Goal: Task Accomplishment & Management: Use online tool/utility

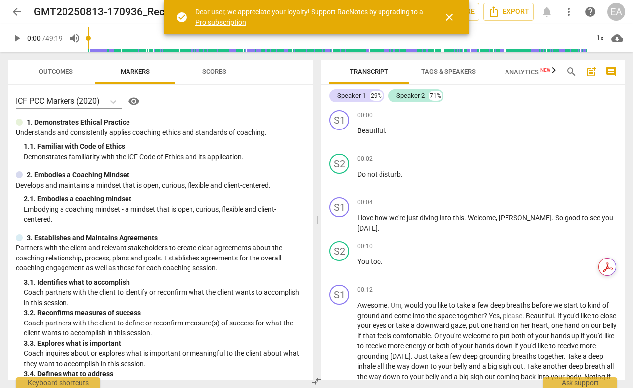
click at [449, 16] on span "close" at bounding box center [450, 17] width 12 height 12
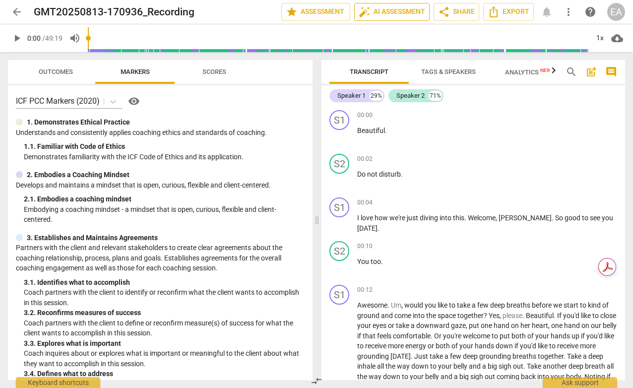
click at [388, 12] on span "auto_fix_high AI Assessment" at bounding box center [392, 12] width 66 height 12
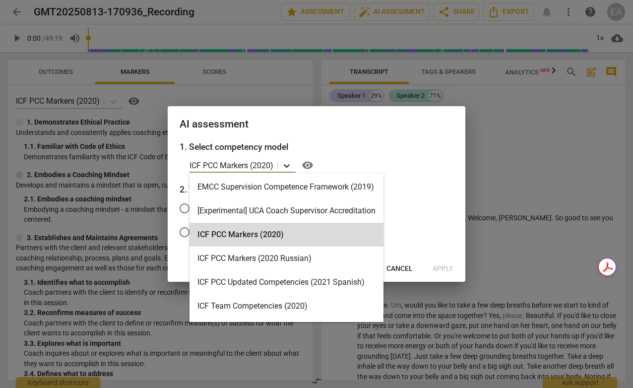
click at [288, 166] on icon at bounding box center [287, 165] width 6 height 3
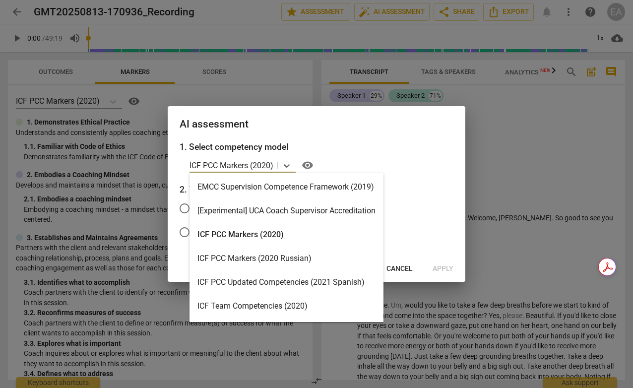
click at [325, 235] on div "ICF PCC Markers (2020)" at bounding box center [287, 235] width 194 height 24
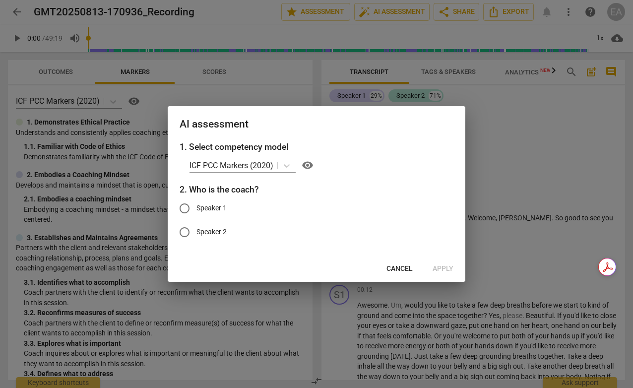
click at [411, 130] on h2 "AI assessment" at bounding box center [317, 124] width 274 height 12
click at [397, 273] on span "Cancel" at bounding box center [400, 269] width 26 height 10
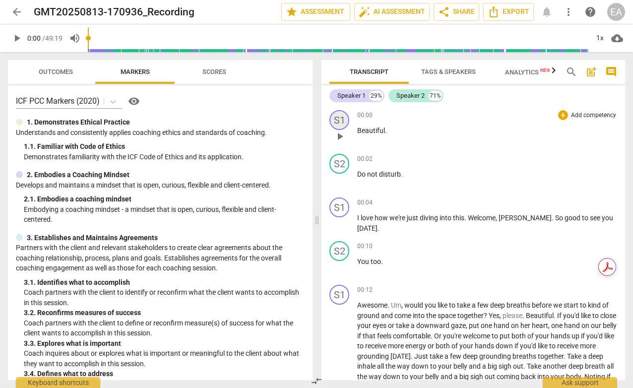
click at [340, 122] on div "S1" at bounding box center [339, 120] width 20 height 20
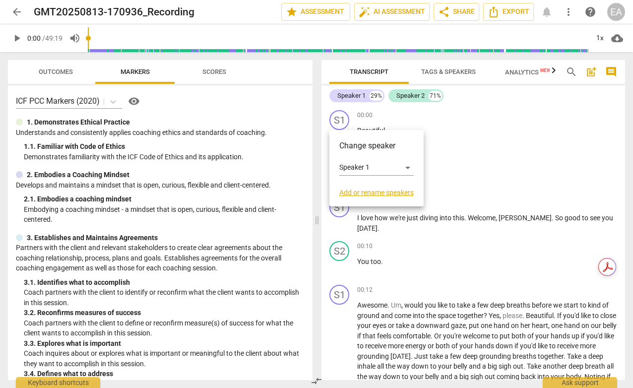
click at [466, 149] on div at bounding box center [316, 194] width 633 height 388
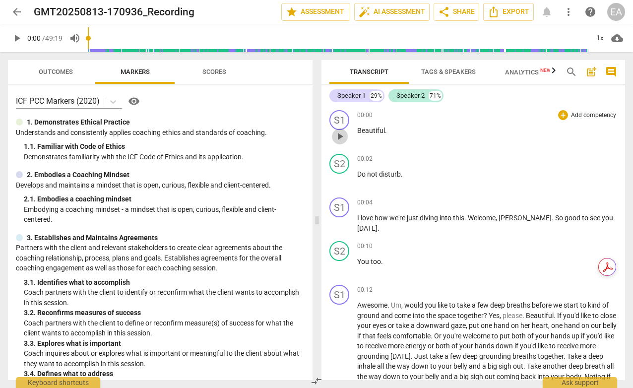
click at [338, 135] on span "play_arrow" at bounding box center [340, 137] width 12 height 12
click at [338, 209] on div "S1" at bounding box center [339, 207] width 20 height 20
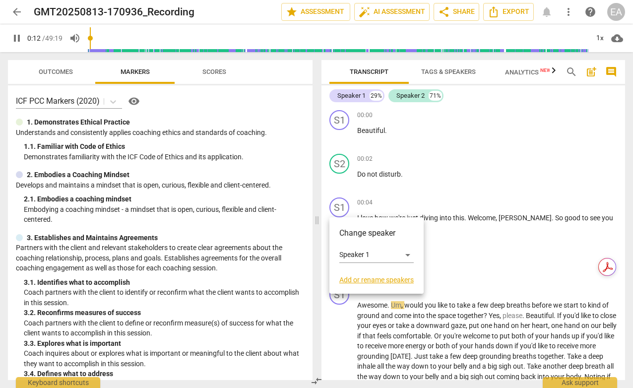
click at [366, 279] on link "Add or rename speakers" at bounding box center [376, 280] width 74 height 8
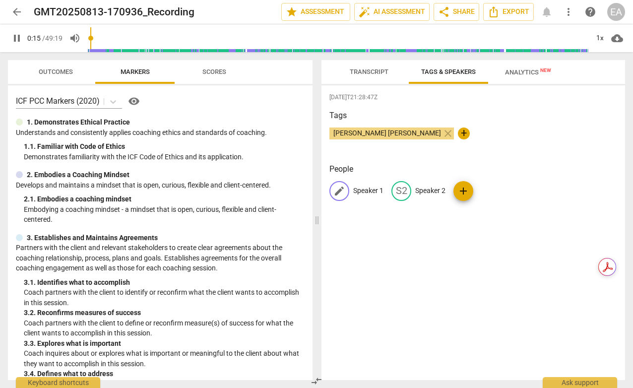
click at [361, 191] on p "Speaker 1" at bounding box center [368, 191] width 30 height 10
type input "17"
type input "M"
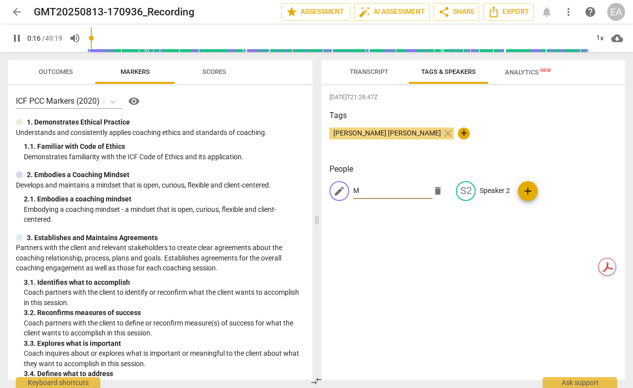
type input "17"
type input "Me"
type input "17"
type input "Mega"
type input "17"
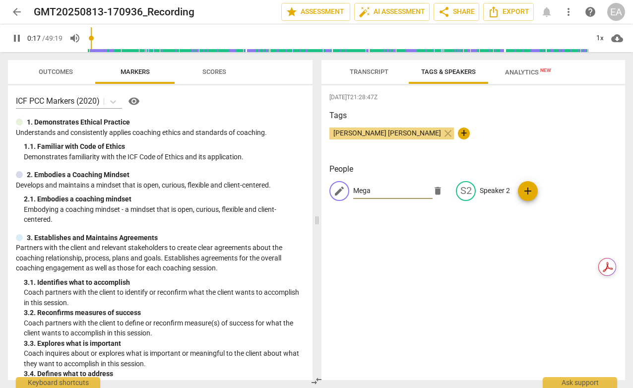
type input "[PERSON_NAME]"
type input "19"
type input "[PERSON_NAME]"
click at [439, 220] on div "2025-08-23T21:28:47Z Tags Elayna Alexandra close + People edit Megan delete S2 …" at bounding box center [474, 232] width 304 height 295
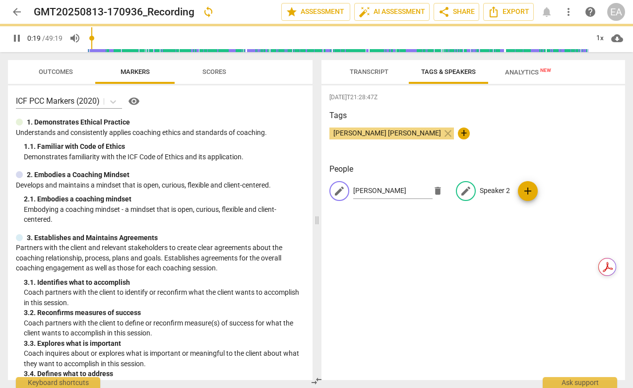
click at [478, 190] on div "edit Megan delete edit Speaker 2 add" at bounding box center [473, 195] width 288 height 28
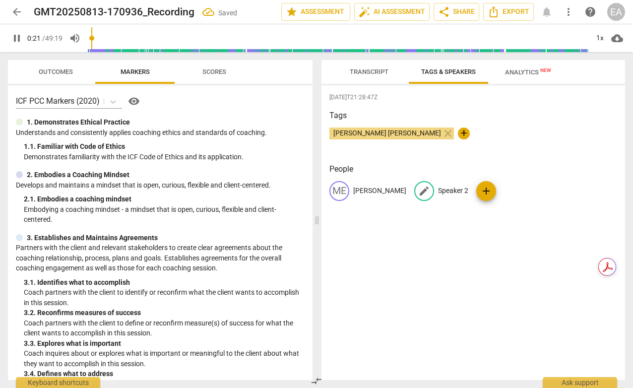
click at [438, 190] on p "Speaker 2" at bounding box center [453, 191] width 30 height 10
type input "24"
type input "A"
type input "24"
type input "Al"
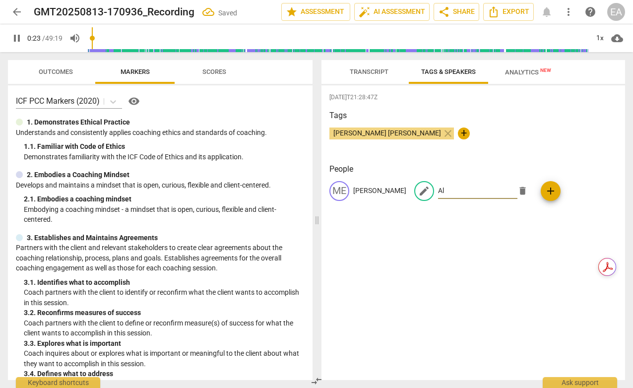
type input "24"
type input "All"
type input "24"
type input "Alli"
type input "25"
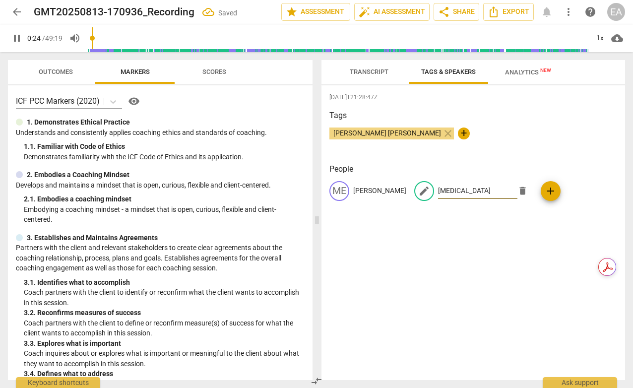
type input "Allis"
type input "25"
type input "[PERSON_NAME]"
type input "26"
type input "[PERSON_NAME]"
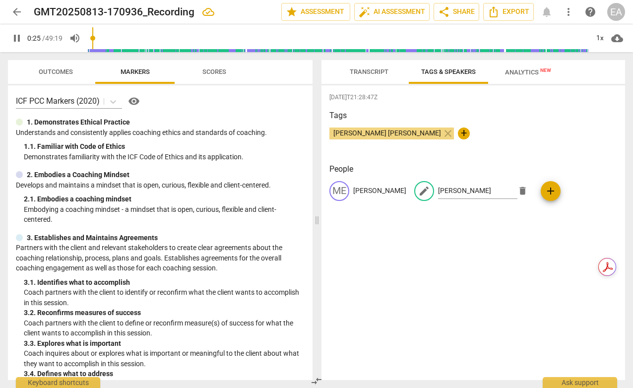
click at [471, 242] on div "2025-08-23T21:28:47Z Tags Elayna Alexandra close + People ME Megan edit Allison…" at bounding box center [474, 232] width 304 height 295
click at [535, 130] on div "Elayna Alexandra close +" at bounding box center [473, 138] width 288 height 20
click at [372, 74] on span "Transcript" at bounding box center [369, 71] width 39 height 7
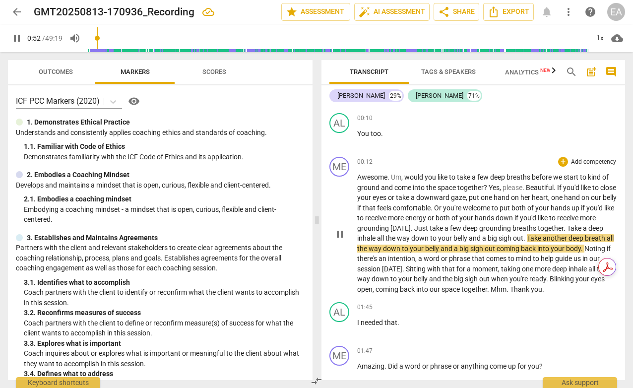
scroll to position [128, 0]
click at [340, 236] on span "pause" at bounding box center [340, 235] width 12 height 12
type input "54"
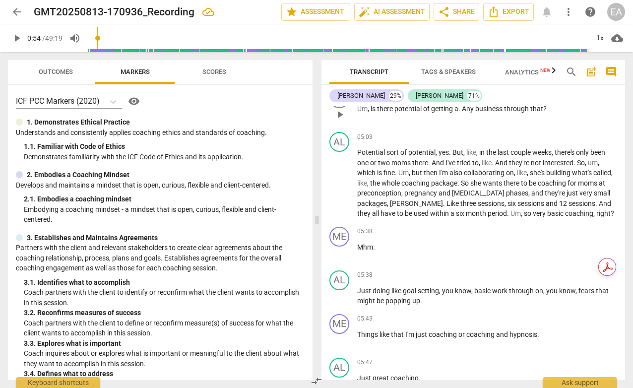
scroll to position [1108, 0]
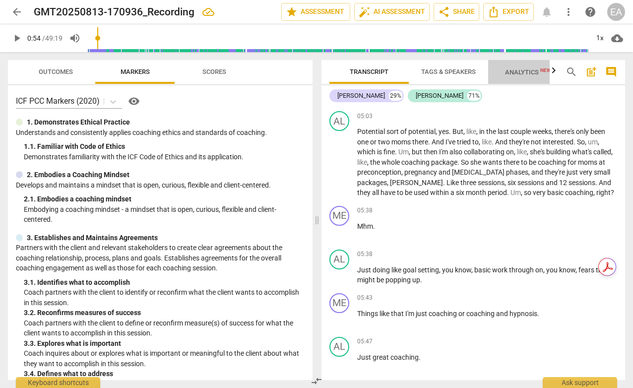
click at [521, 71] on span "Analytics New" at bounding box center [528, 71] width 46 height 7
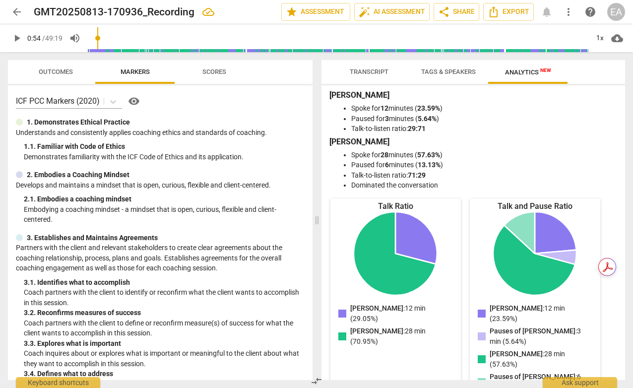
scroll to position [0, 0]
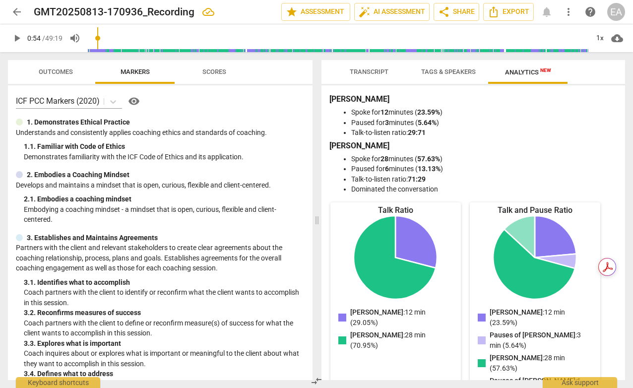
click at [426, 223] on icon "Megan: 12 min (29.05%) Allison: 28 min (70.95%)" at bounding box center [395, 257] width 83 height 83
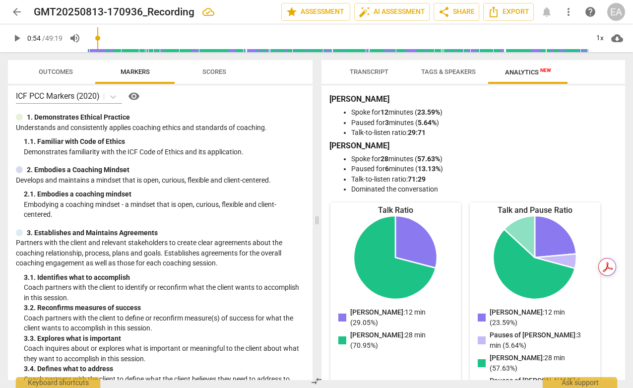
scroll to position [9, 0]
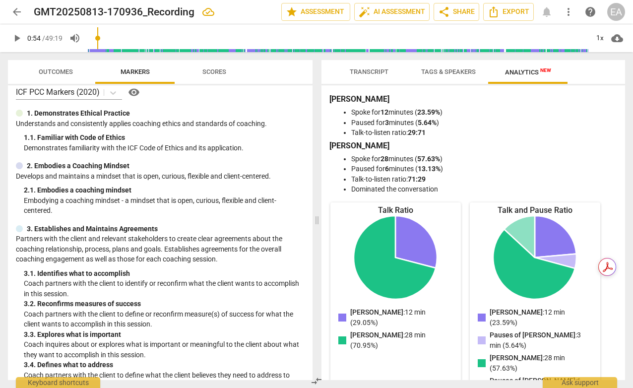
click at [210, 71] on span "Scores" at bounding box center [214, 71] width 24 height 7
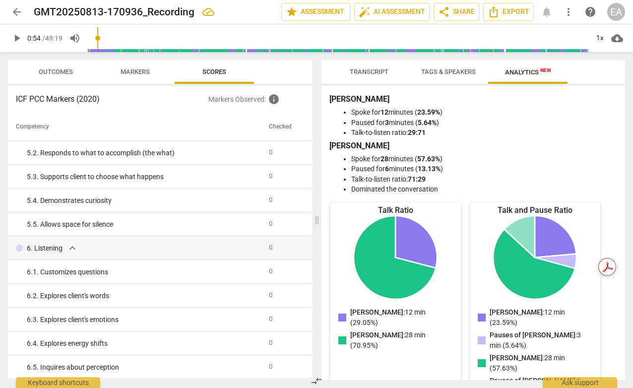
scroll to position [312, 0]
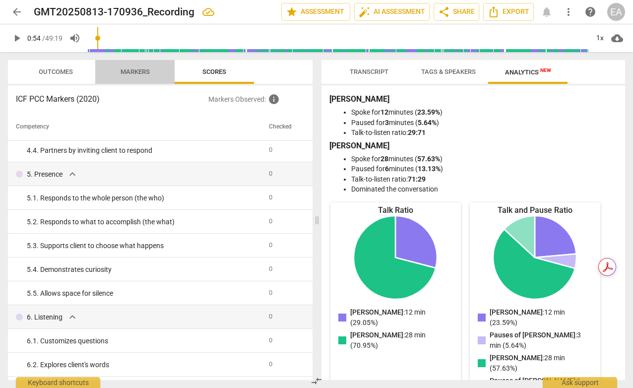
click at [132, 73] on span "Markers" at bounding box center [135, 71] width 29 height 7
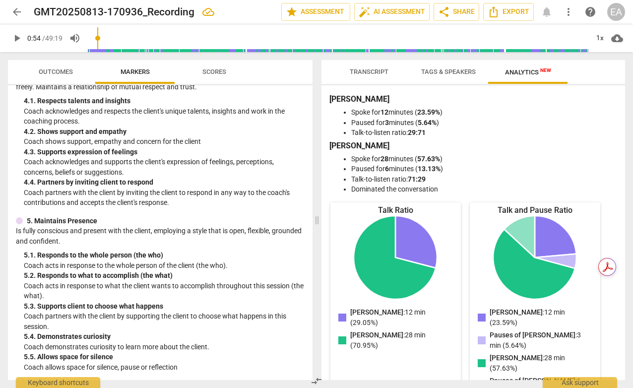
scroll to position [354, 0]
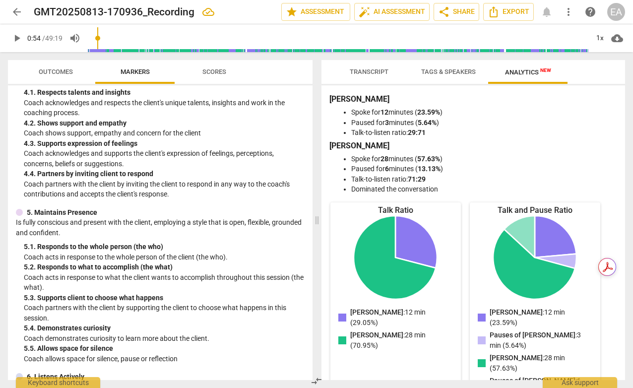
click at [376, 70] on span "Transcript" at bounding box center [369, 71] width 39 height 7
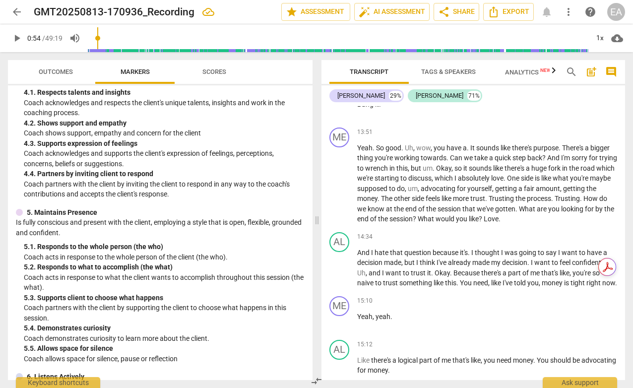
scroll to position [3667, 0]
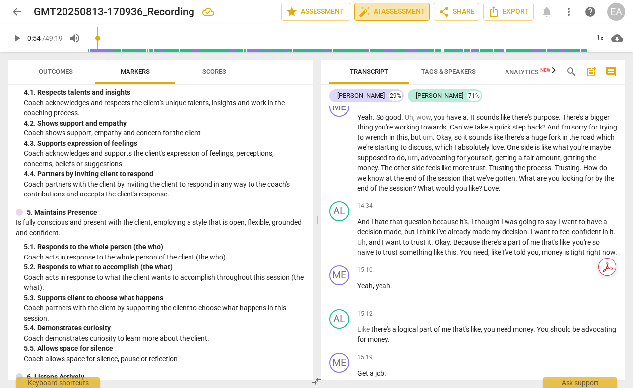
click at [384, 8] on span "auto_fix_high AI Assessment" at bounding box center [392, 12] width 66 height 12
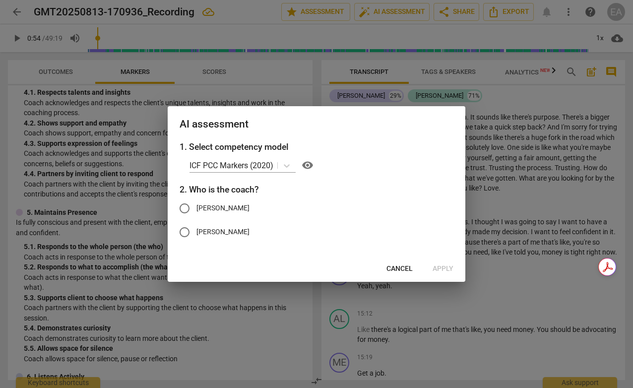
click at [183, 208] on input "[PERSON_NAME]" at bounding box center [185, 208] width 24 height 24
radio input "true"
click at [446, 269] on span "Apply" at bounding box center [443, 269] width 21 height 10
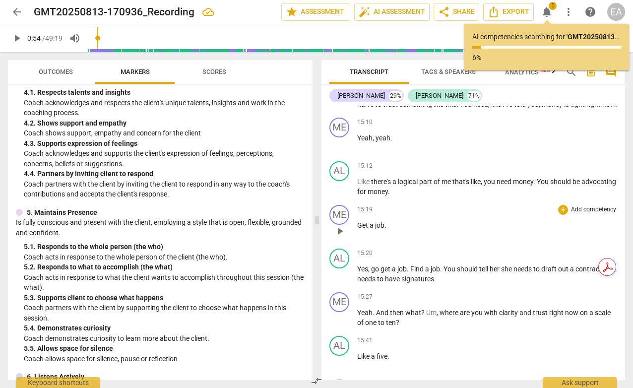
scroll to position [3821, 0]
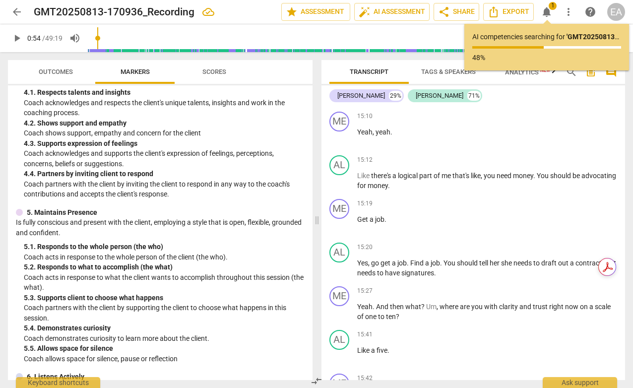
type input "54"
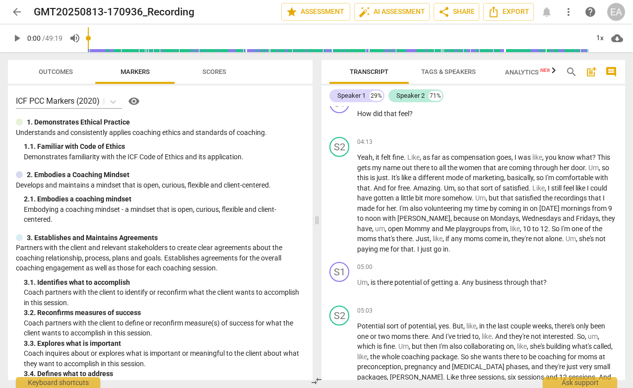
scroll to position [956, 0]
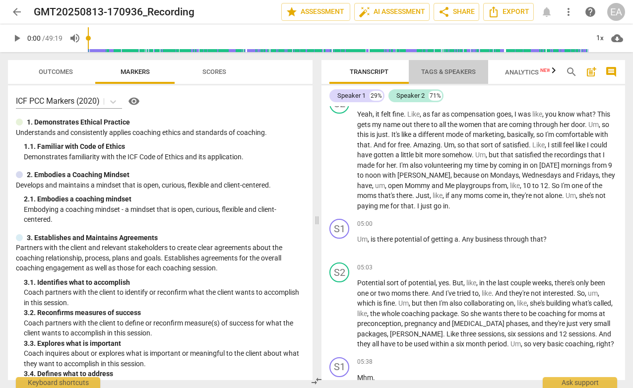
click at [438, 72] on span "Tags & Speakers" at bounding box center [448, 71] width 55 height 7
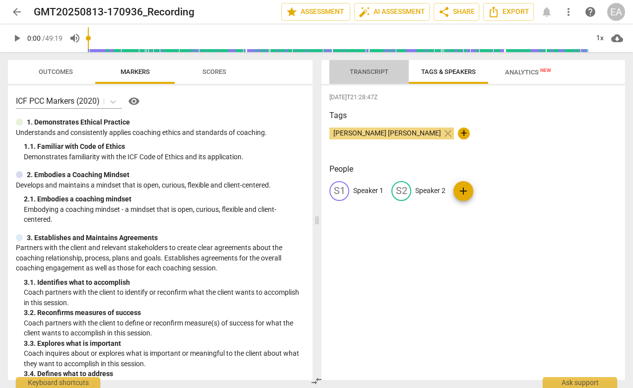
click at [371, 68] on span "Transcript" at bounding box center [369, 71] width 39 height 7
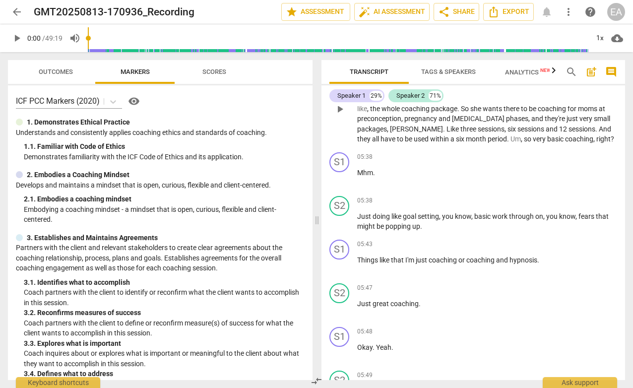
scroll to position [1096, 0]
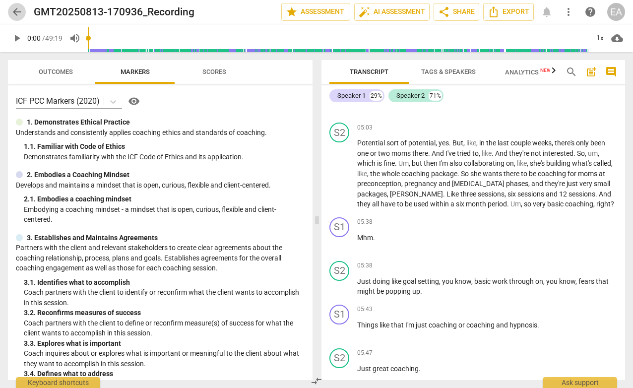
click at [20, 11] on span "arrow_back" at bounding box center [17, 12] width 12 height 12
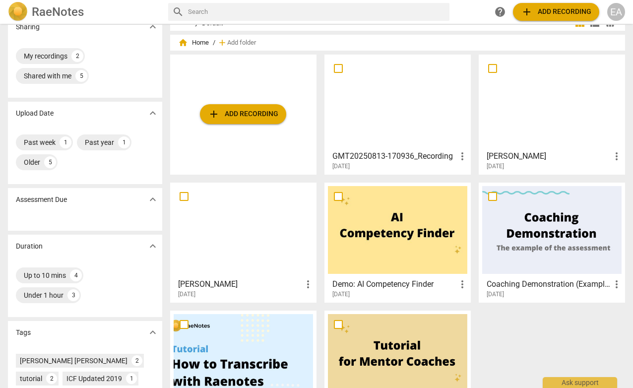
scroll to position [18, 0]
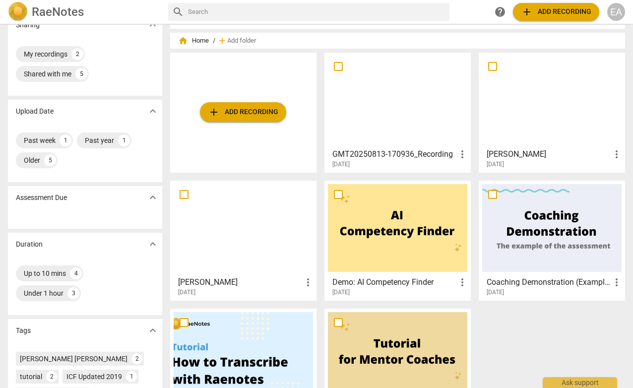
click at [396, 116] on div at bounding box center [397, 100] width 139 height 88
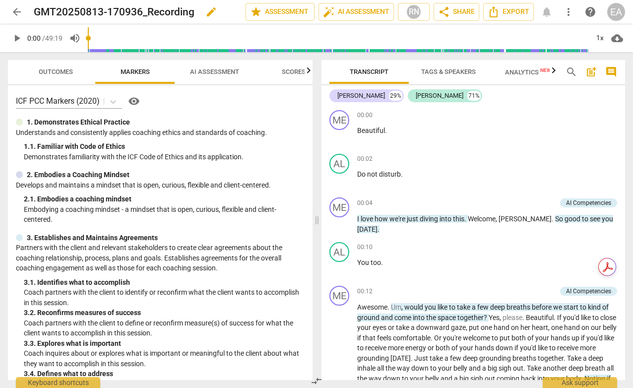
click at [211, 12] on span "edit" at bounding box center [211, 12] width 12 height 12
drag, startPoint x: 194, startPoint y: 11, endPoint x: -29, endPoint y: -1, distance: 222.6
click at [0, 0] on html "arrow_back GMT20250813-170936_Recording done clear star Assessment auto_fix_hig…" at bounding box center [316, 0] width 633 height 0
type input "[PERSON_NAME]"
click at [208, 16] on span "done" at bounding box center [211, 12] width 12 height 12
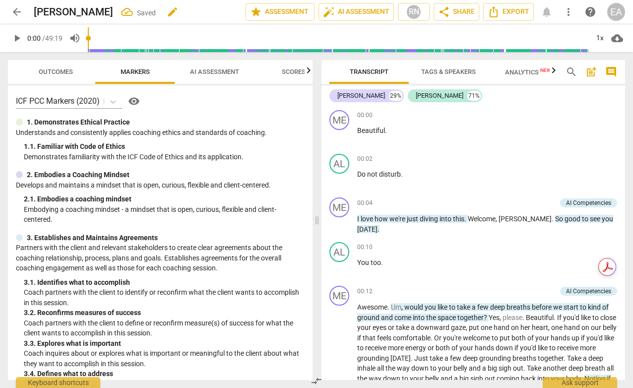
click at [164, 4] on button "edit" at bounding box center [173, 12] width 18 height 18
type input "[PERSON_NAME] + [PERSON_NAME]"
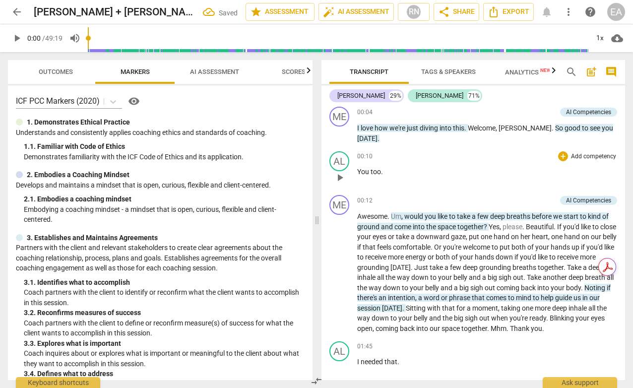
scroll to position [96, 0]
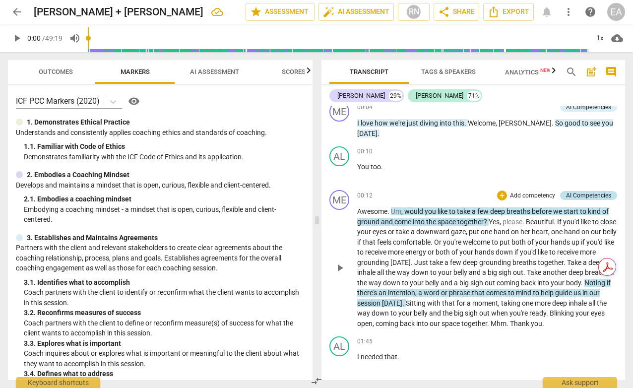
click at [571, 194] on div "AI Competencies" at bounding box center [588, 195] width 45 height 9
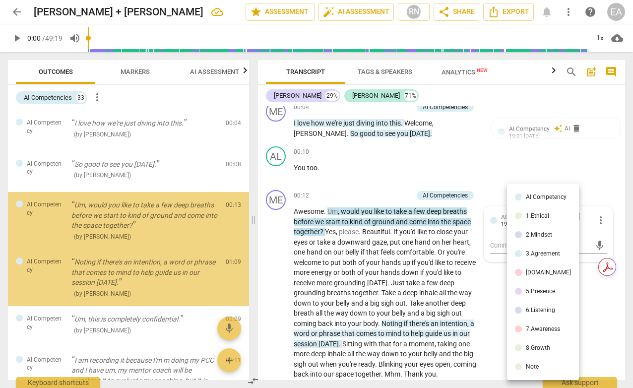
scroll to position [17, 0]
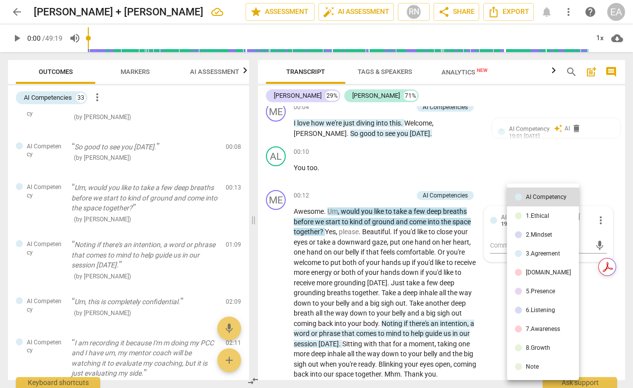
click at [433, 159] on div at bounding box center [316, 194] width 633 height 388
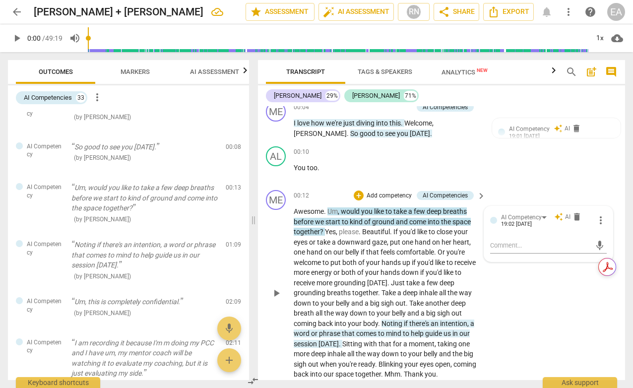
click at [359, 189] on div "ME play_arrow pause 00:12 + Add competency AI Competencies keyboard_arrow_right…" at bounding box center [441, 284] width 367 height 197
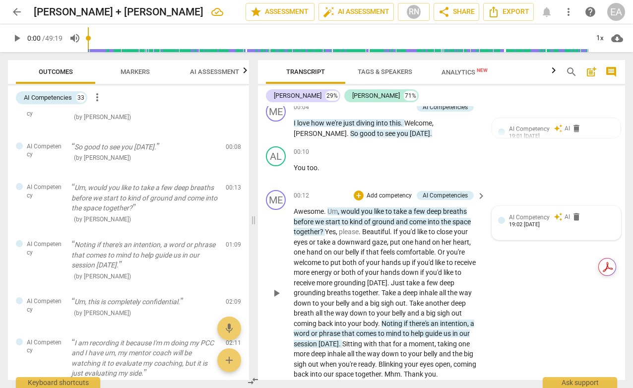
click at [518, 217] on span "AI Competency" at bounding box center [529, 217] width 41 height 7
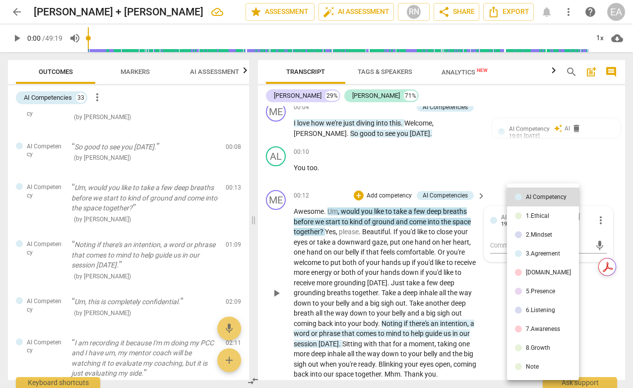
click at [475, 153] on div at bounding box center [316, 194] width 633 height 388
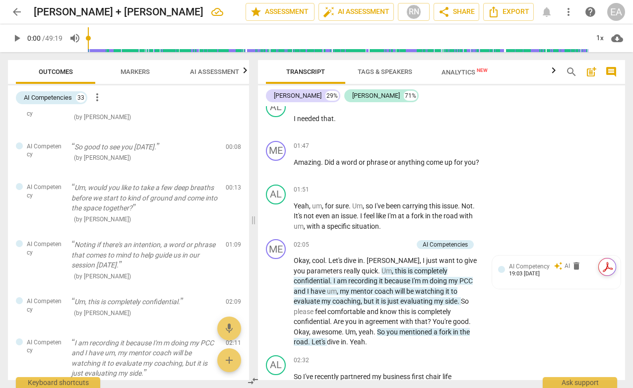
scroll to position [387, 0]
click at [557, 264] on span "auto_awesome" at bounding box center [558, 265] width 9 height 9
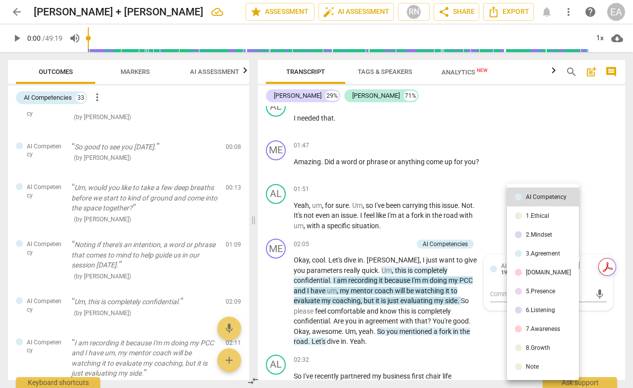
click at [586, 223] on div at bounding box center [316, 194] width 633 height 388
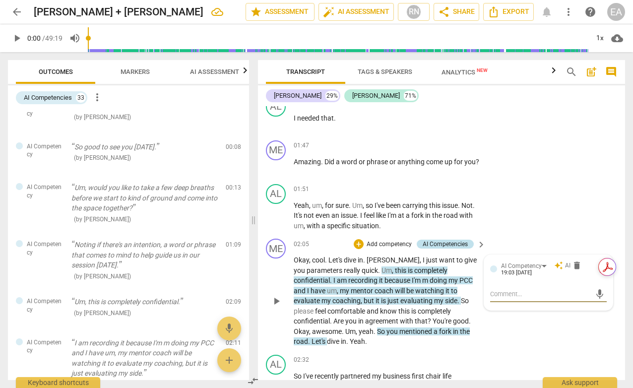
click at [455, 243] on div "AI Competencies" at bounding box center [445, 244] width 45 height 9
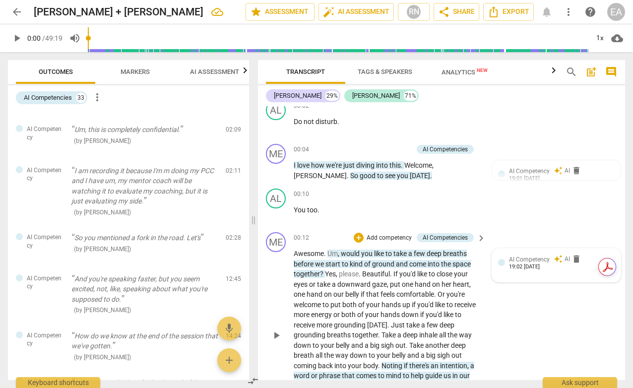
scroll to position [58, 0]
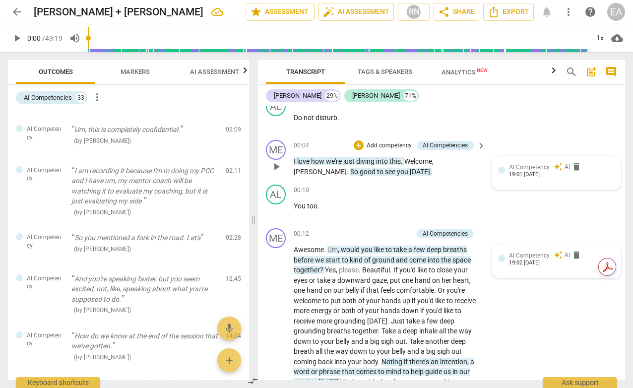
click at [539, 177] on div "19:01 [DATE]" at bounding box center [524, 175] width 31 height 6
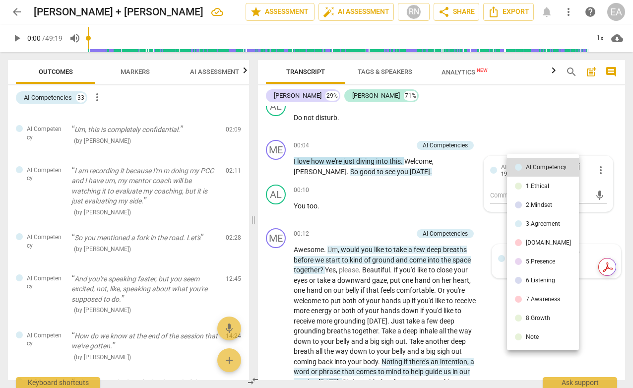
click at [587, 131] on div at bounding box center [316, 194] width 633 height 388
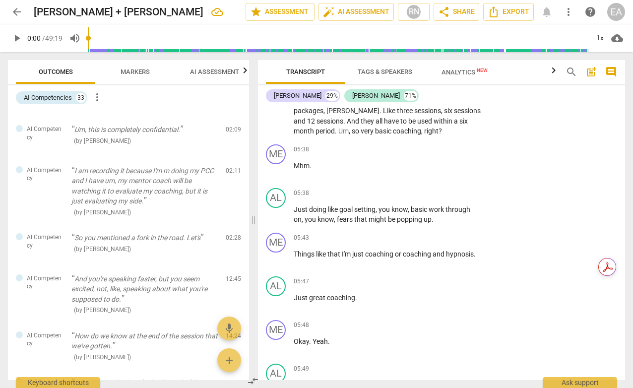
scroll to position [1540, 0]
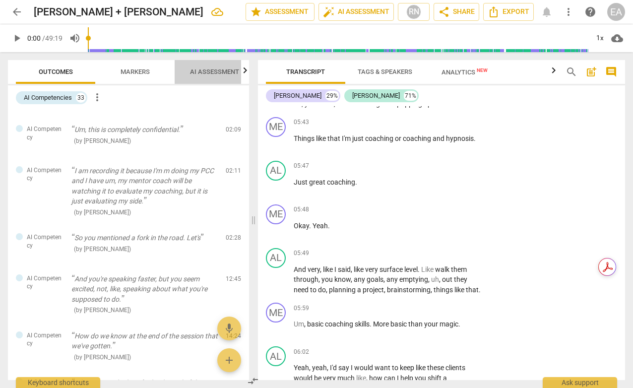
click at [215, 74] on span "AI Assessment" at bounding box center [214, 71] width 49 height 7
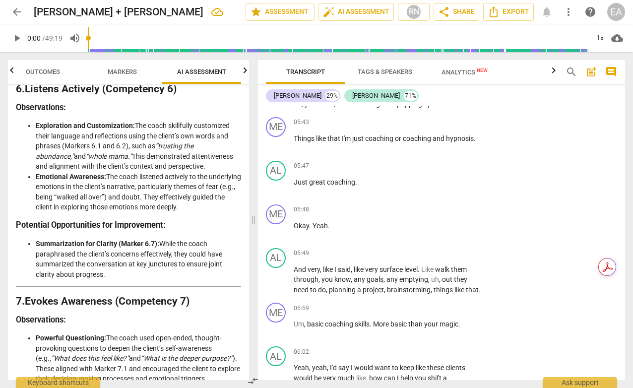
scroll to position [1456, 0]
click at [121, 73] on span "Markers" at bounding box center [122, 71] width 29 height 7
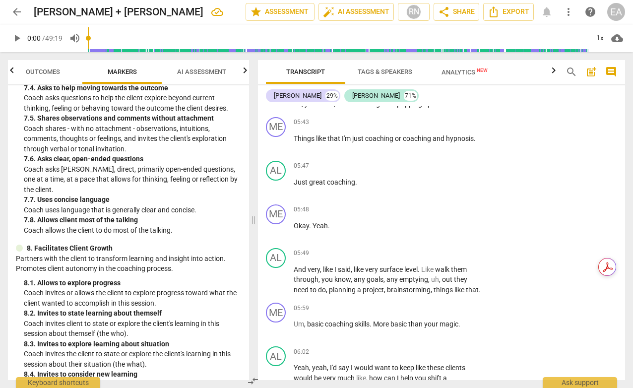
scroll to position [1266, 0]
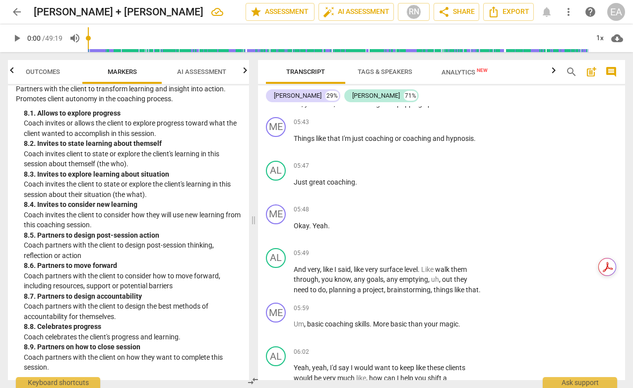
click at [48, 73] on span "Outcomes" at bounding box center [43, 71] width 34 height 7
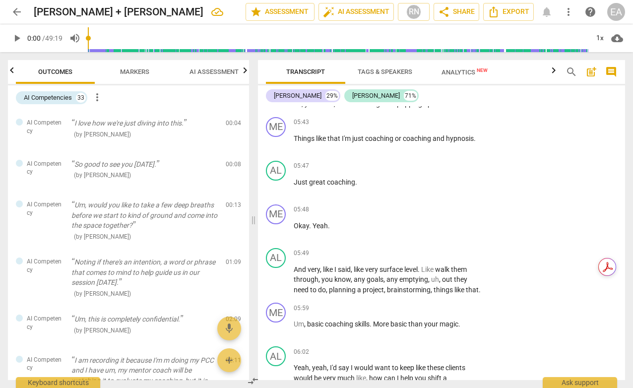
scroll to position [0, 0]
click at [220, 74] on span "AI Assessment" at bounding box center [214, 71] width 49 height 7
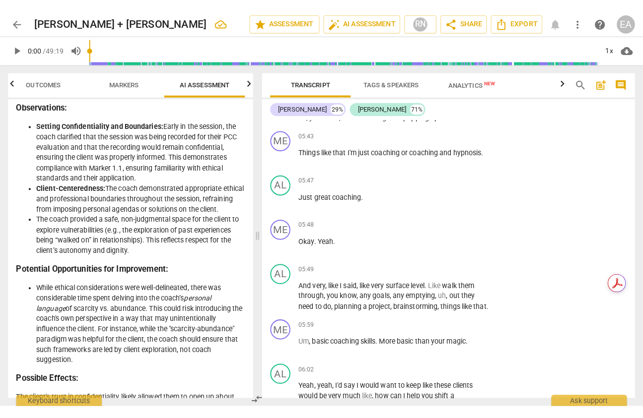
scroll to position [179, 0]
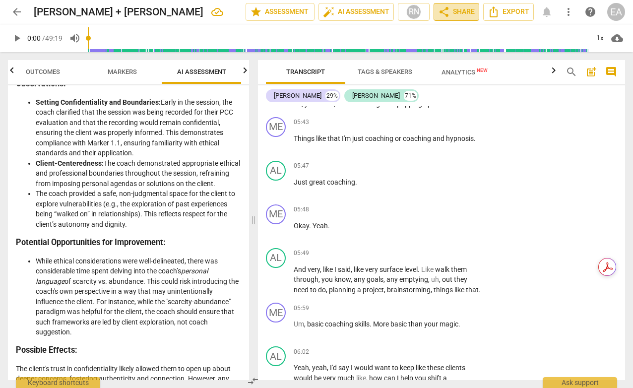
click at [461, 9] on span "share Share" at bounding box center [456, 12] width 37 height 12
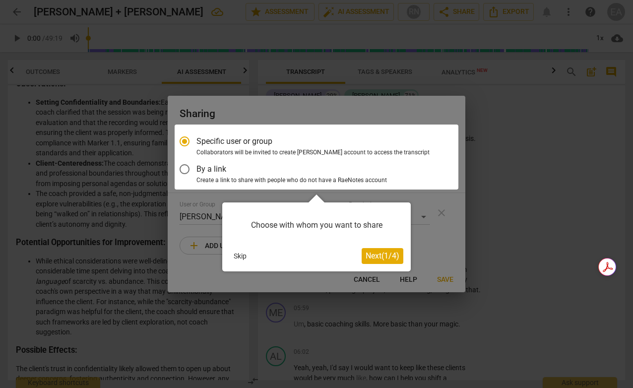
click at [438, 225] on div at bounding box center [316, 194] width 633 height 388
click at [239, 257] on button "Skip" at bounding box center [240, 256] width 21 height 15
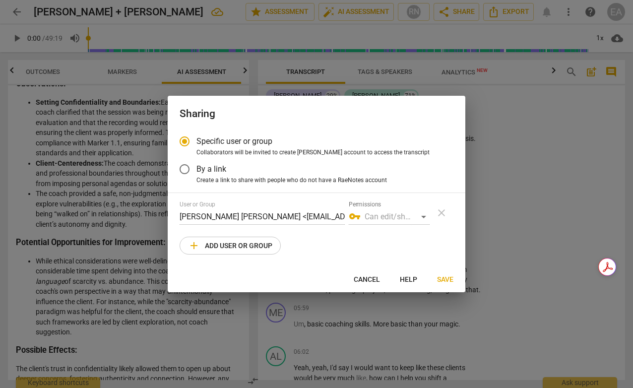
click at [445, 215] on div "User or Group [PERSON_NAME] [PERSON_NAME] <[EMAIL_ADDRESS][DOMAIN_NAME]> Permis…" at bounding box center [317, 213] width 274 height 24
click at [370, 281] on span "Cancel" at bounding box center [367, 280] width 26 height 10
radio input "false"
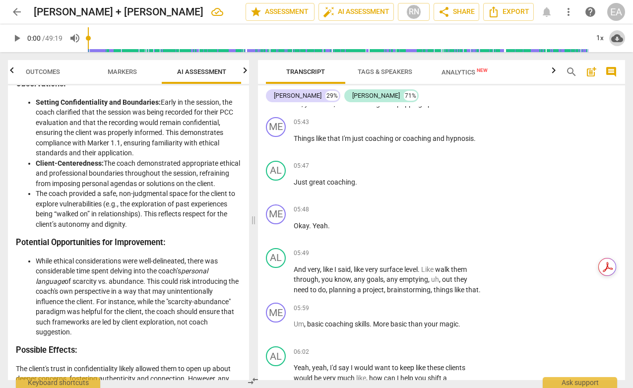
click at [616, 37] on span "cloud_download" at bounding box center [617, 38] width 12 height 12
click at [563, 144] on div at bounding box center [316, 194] width 633 height 388
click at [522, 12] on span "Export" at bounding box center [509, 12] width 42 height 12
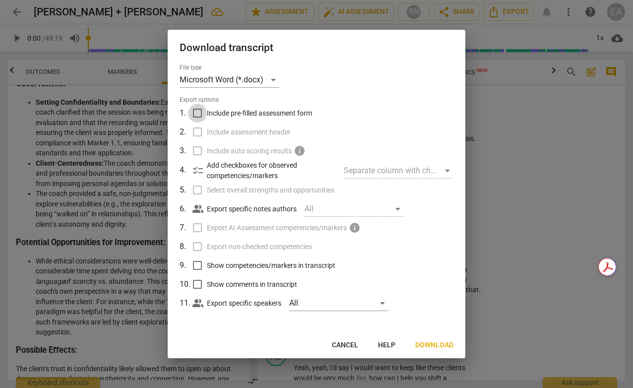
click at [196, 114] on input "Include pre-filled assessment form" at bounding box center [197, 113] width 19 height 19
checkbox input "true"
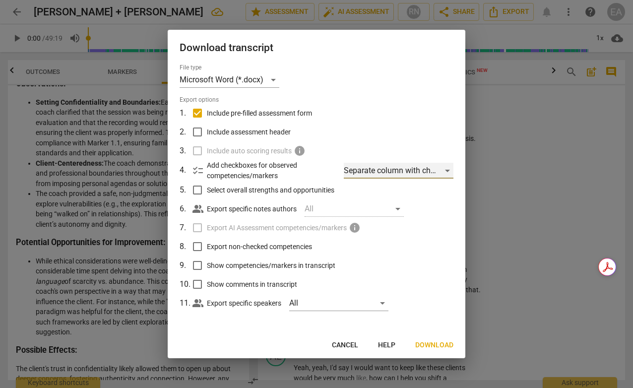
click at [413, 173] on div "Separate column with check marks" at bounding box center [399, 171] width 110 height 16
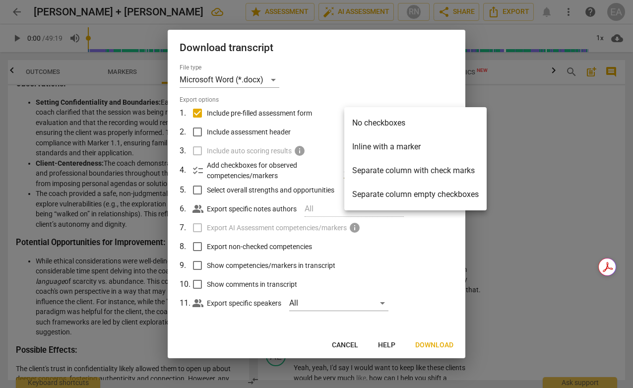
click at [414, 171] on li "Separate column with check marks" at bounding box center [415, 171] width 142 height 24
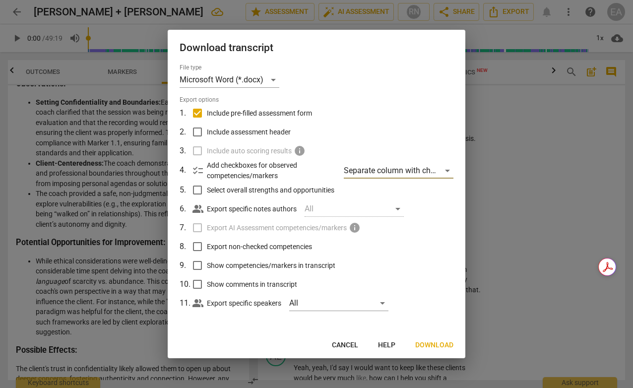
click at [266, 191] on span "Select overall strengths and opportunities" at bounding box center [271, 190] width 128 height 10
click at [207, 191] on input "Select overall strengths and opportunities" at bounding box center [197, 190] width 19 height 19
checkbox input "true"
click at [203, 129] on input "Include assessment header" at bounding box center [197, 132] width 19 height 19
checkbox input "true"
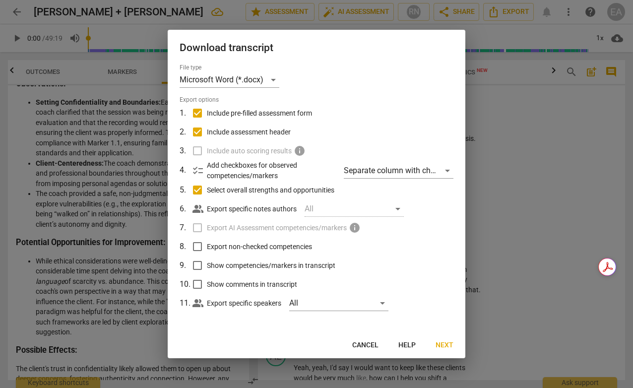
click at [197, 249] on input "Export non-checked competencies" at bounding box center [197, 246] width 19 height 19
checkbox input "true"
click at [201, 263] on input "Show competencies/markers in transcript" at bounding box center [197, 265] width 19 height 19
checkbox input "true"
click at [199, 282] on input "Show comments in transcript" at bounding box center [197, 284] width 19 height 19
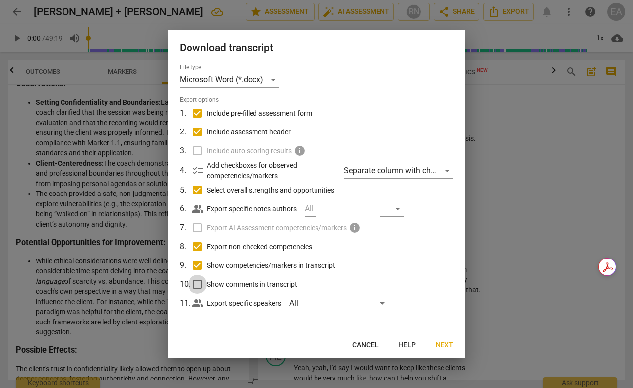
checkbox input "true"
click at [314, 303] on div "All" at bounding box center [338, 303] width 99 height 16
click at [349, 303] on span "[PERSON_NAME]" at bounding box center [348, 303] width 60 height 12
checkbox input "true"
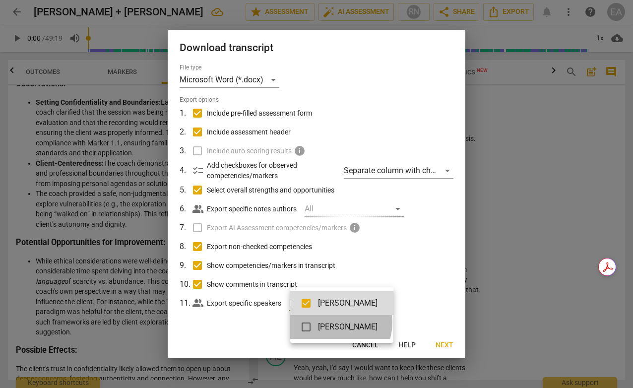
click at [333, 323] on span "[PERSON_NAME]" at bounding box center [348, 327] width 60 height 12
checkbox input "true"
click at [420, 275] on div at bounding box center [316, 194] width 633 height 388
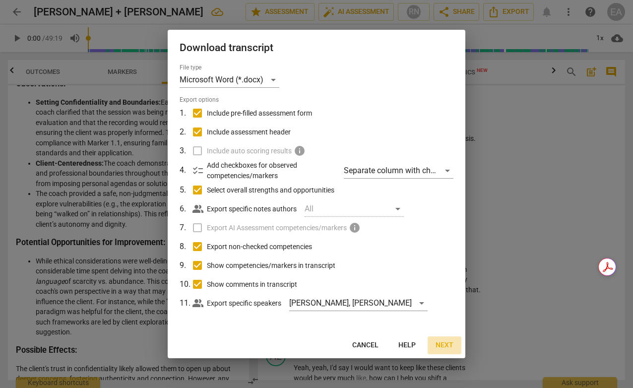
click at [441, 347] on span "Next" at bounding box center [445, 345] width 18 height 10
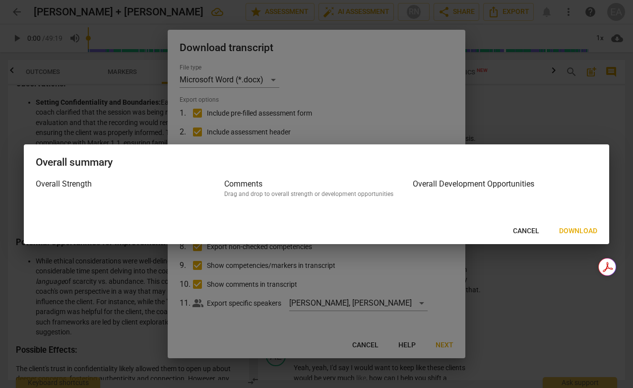
click at [573, 227] on span "Download" at bounding box center [578, 231] width 38 height 10
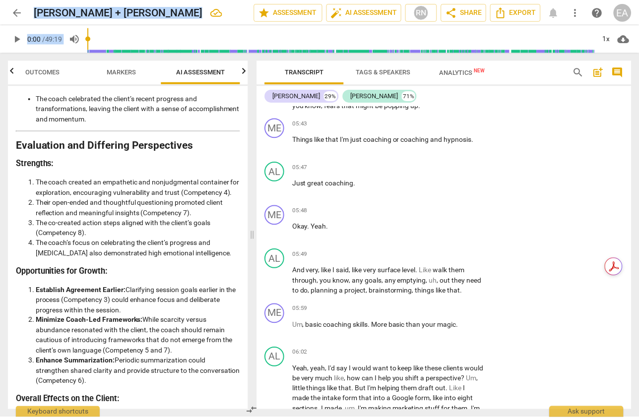
scroll to position [2294, 0]
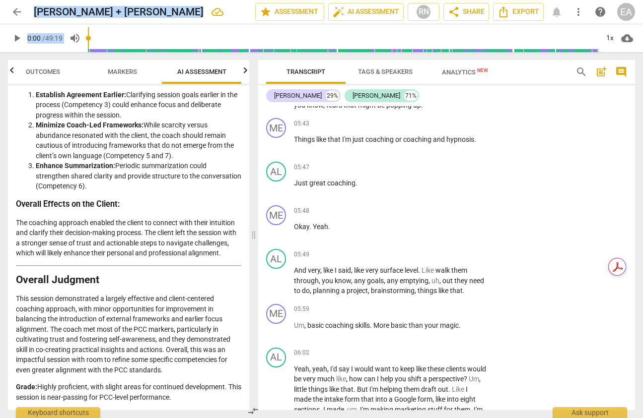
drag, startPoint x: 17, startPoint y: 120, endPoint x: 188, endPoint y: 401, distance: 329.8
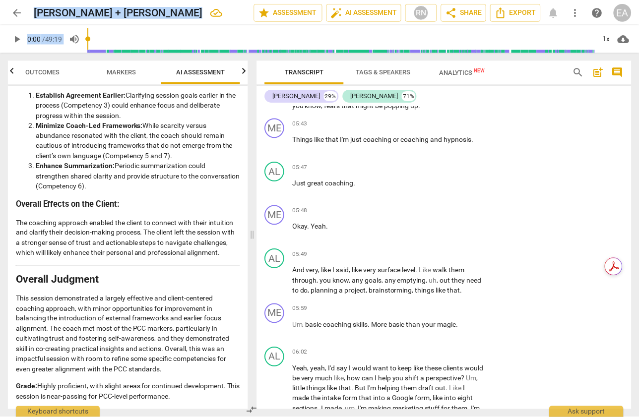
scroll to position [1539, 0]
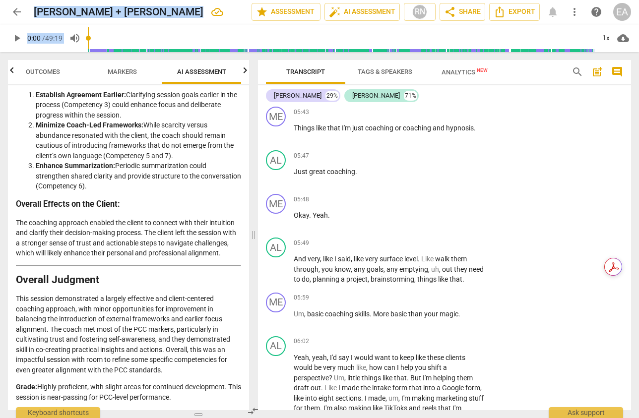
copy div "Loremips dol Sitametco Adipisci el sed Doeiusmo Tempori Utla etdolore magnaaliq…"
